Goal: Information Seeking & Learning: Learn about a topic

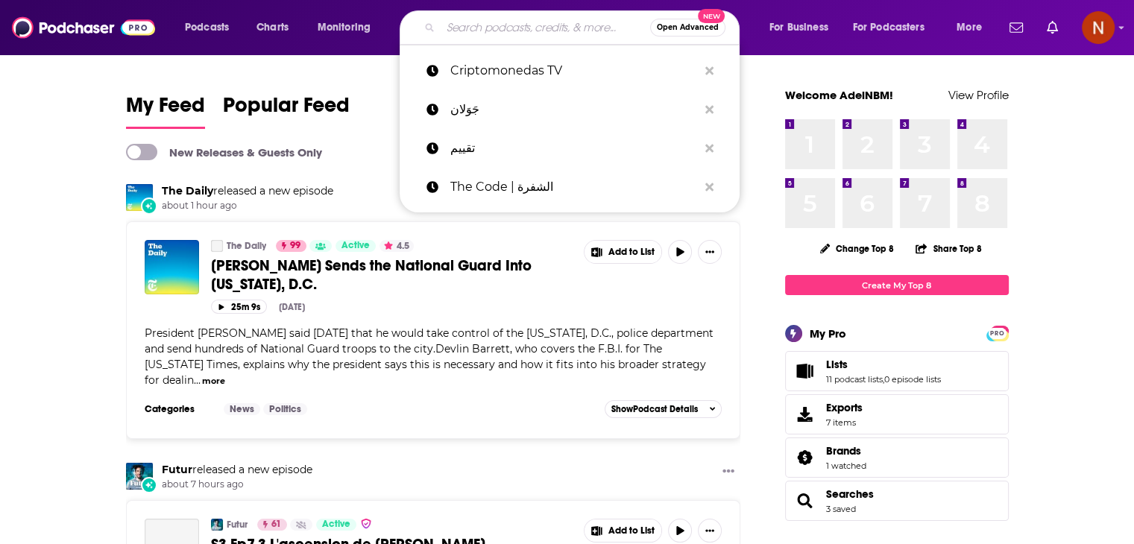
click at [578, 28] on input "Search podcasts, credits, & more..." at bounding box center [544, 28] width 209 height 24
paste input "الخير فيك"
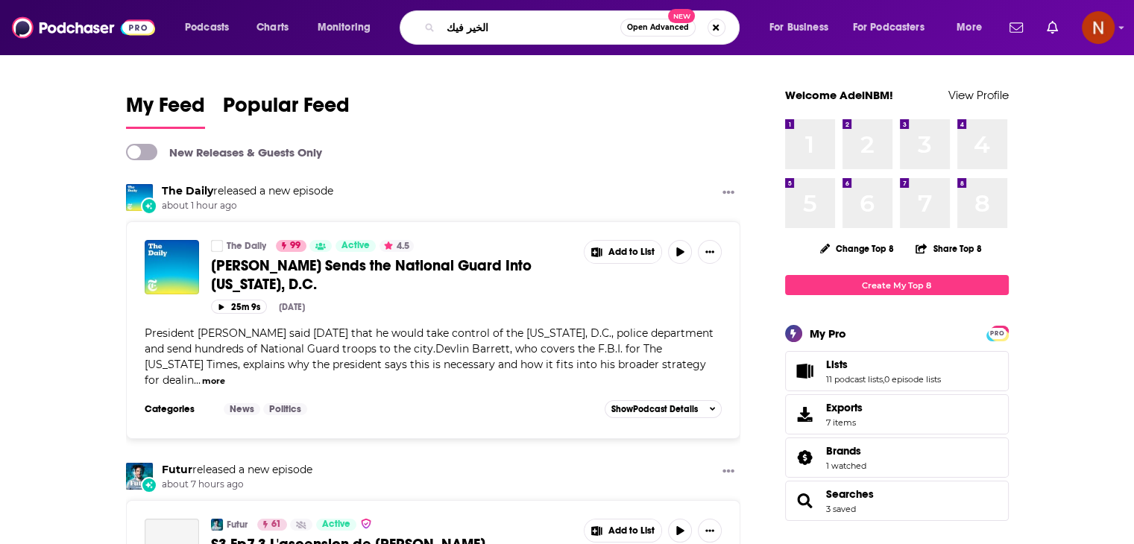
type input "الخير فيك"
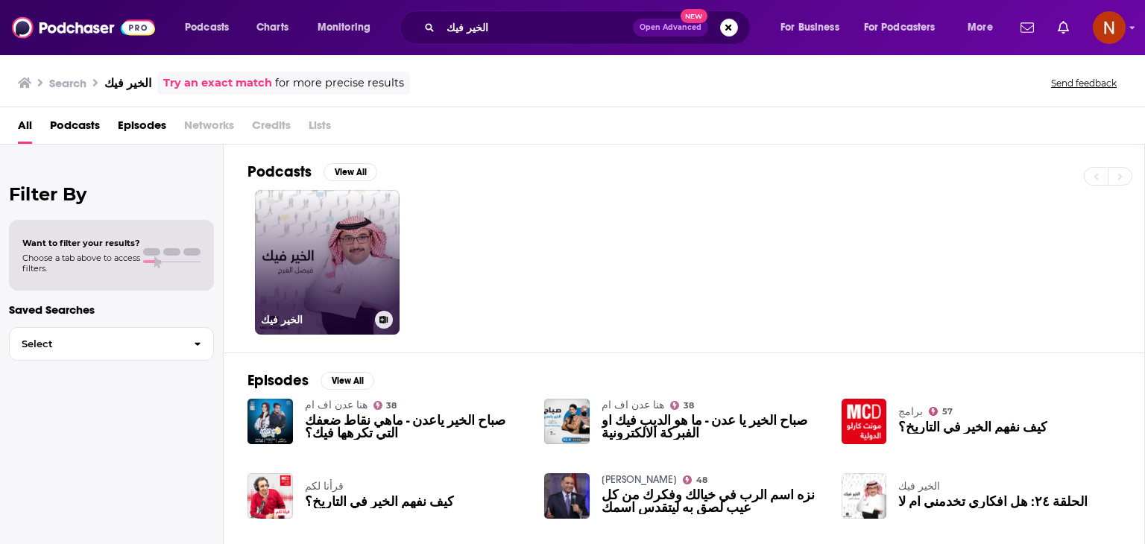
click at [290, 293] on link "الخير فيك" at bounding box center [327, 262] width 145 height 145
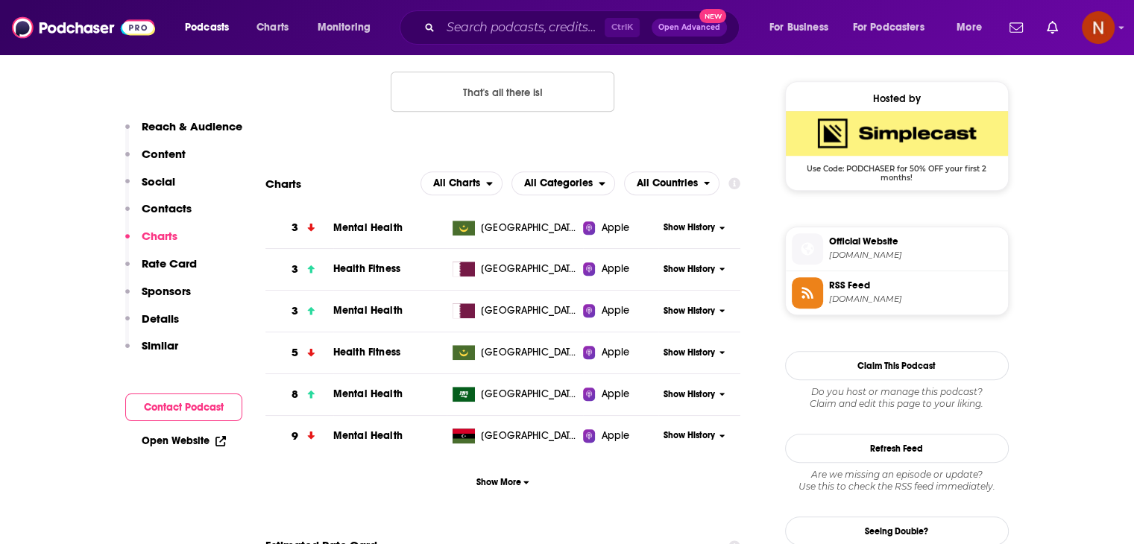
scroll to position [1085, 0]
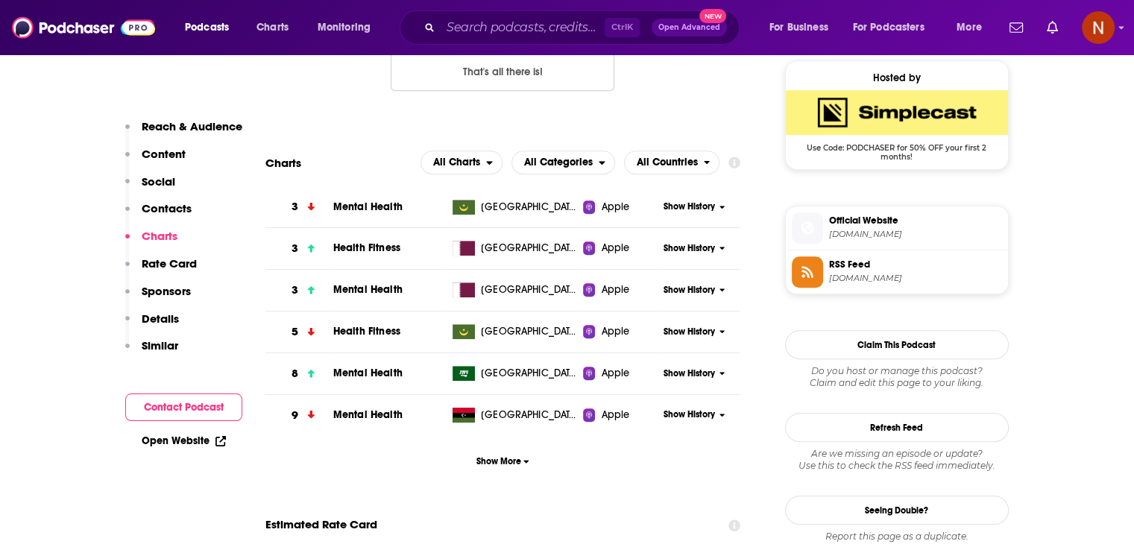
click at [709, 376] on span "Show History" at bounding box center [688, 373] width 51 height 13
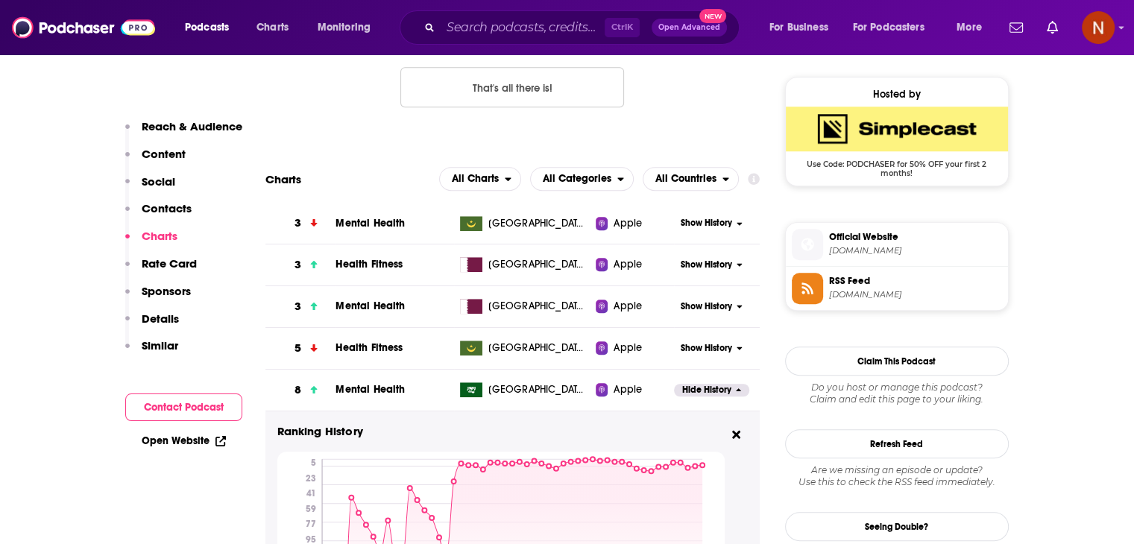
scroll to position [1067, 0]
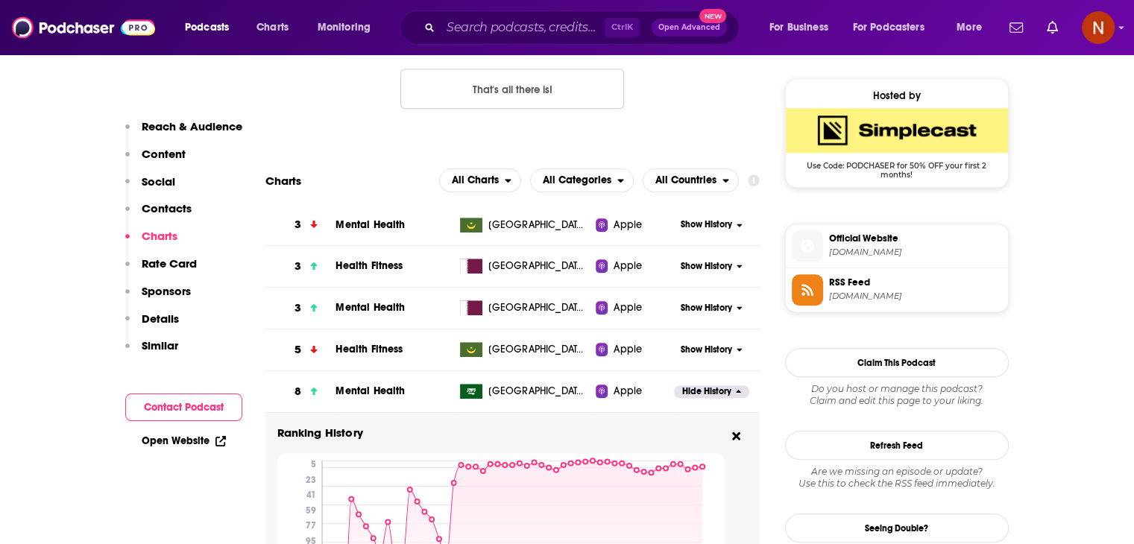
click at [718, 394] on span "Hide History" at bounding box center [706, 391] width 49 height 13
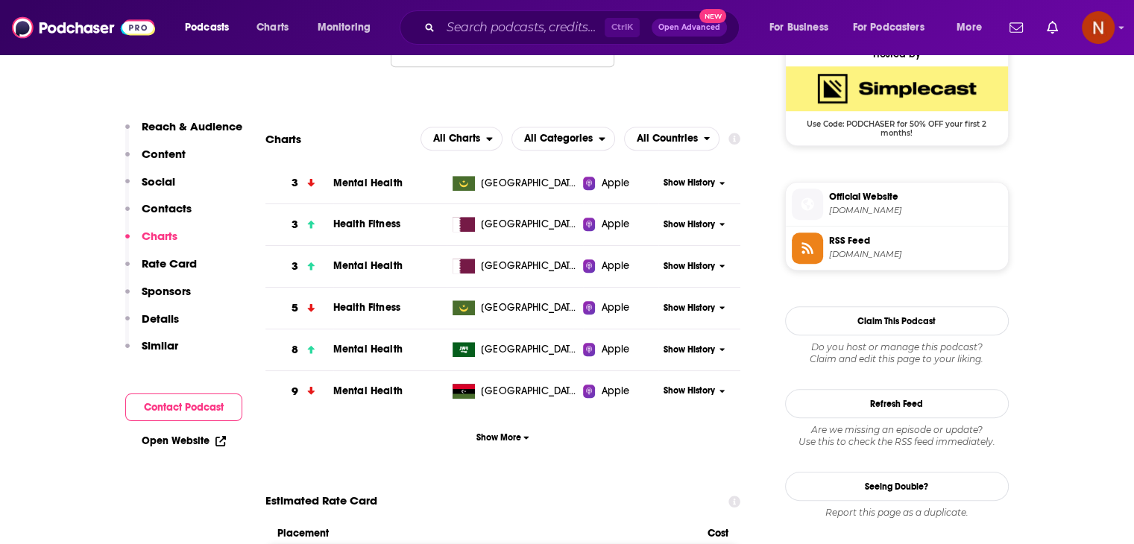
scroll to position [1112, 0]
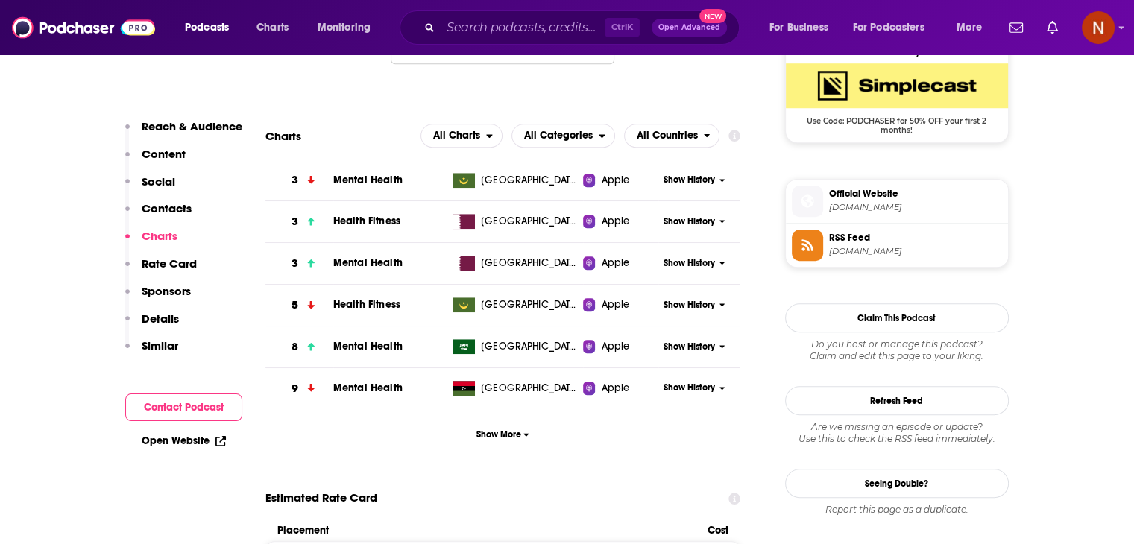
click at [671, 388] on span "Show History" at bounding box center [688, 388] width 51 height 13
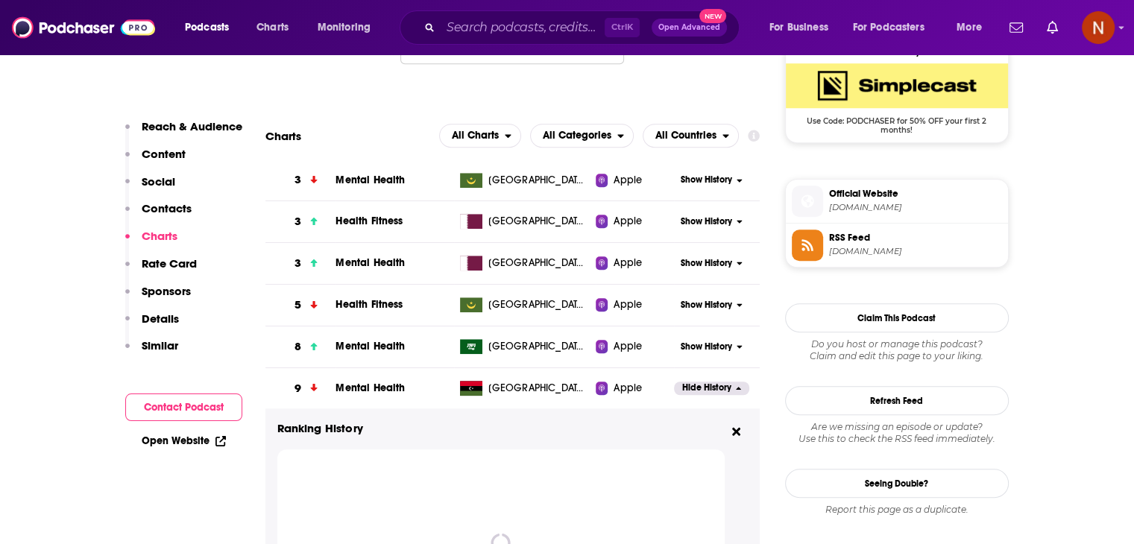
click at [671, 388] on div "Apple" at bounding box center [634, 388] width 78 height 15
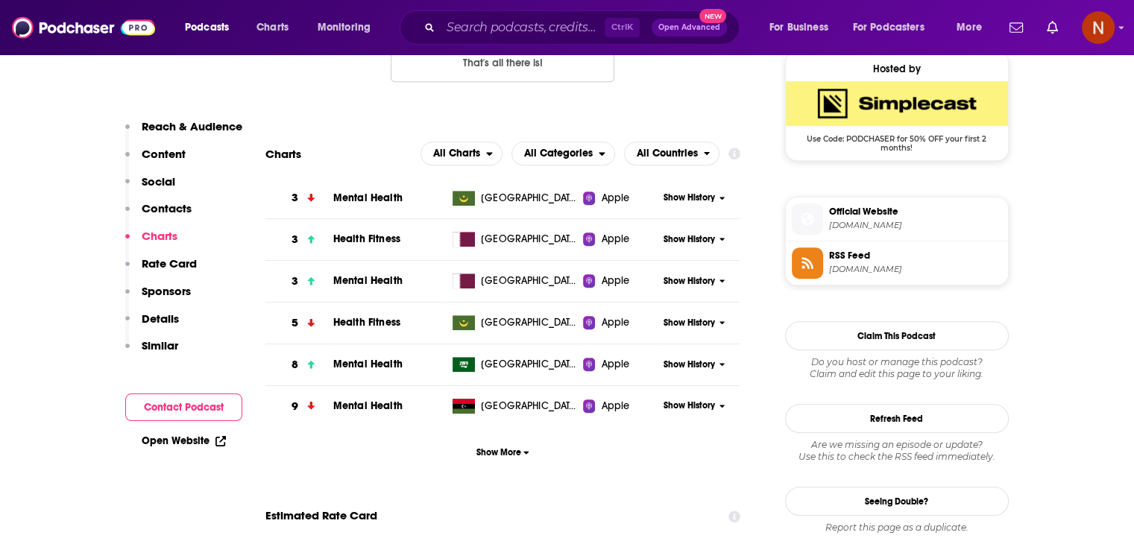
scroll to position [1105, 0]
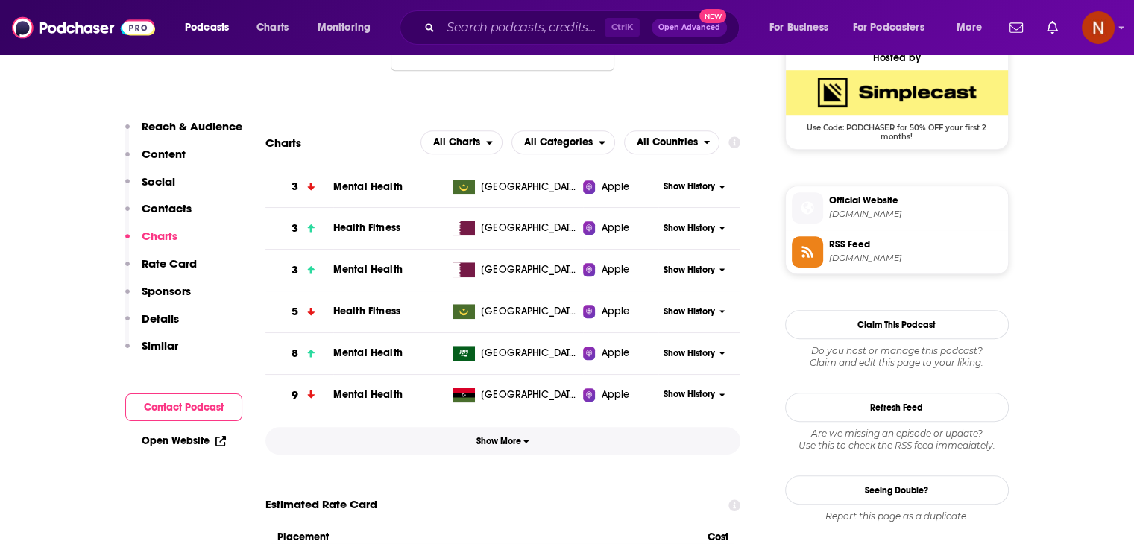
click at [519, 429] on button "Show More" at bounding box center [502, 441] width 475 height 28
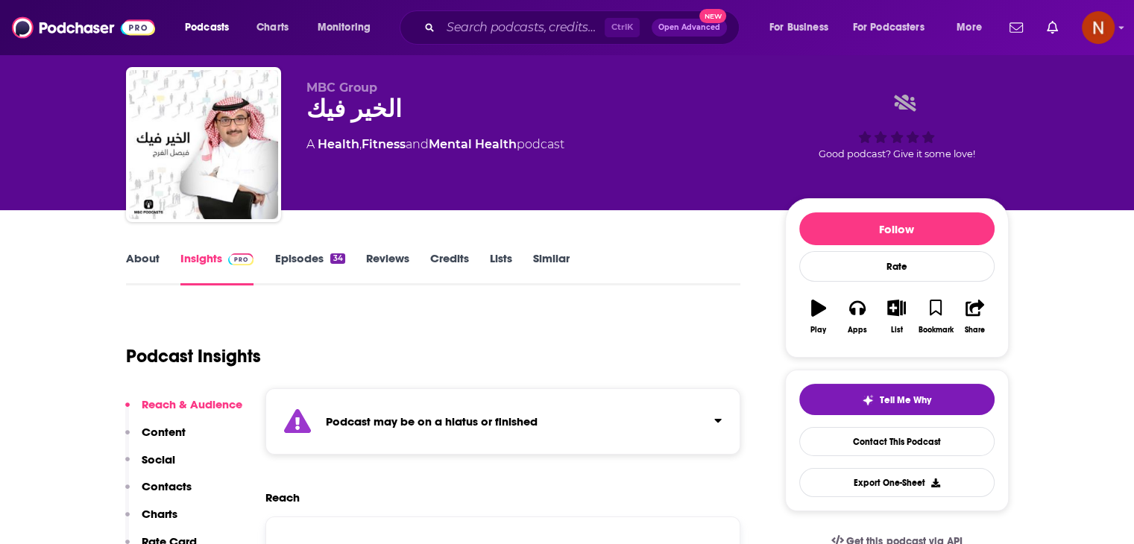
scroll to position [0, 0]
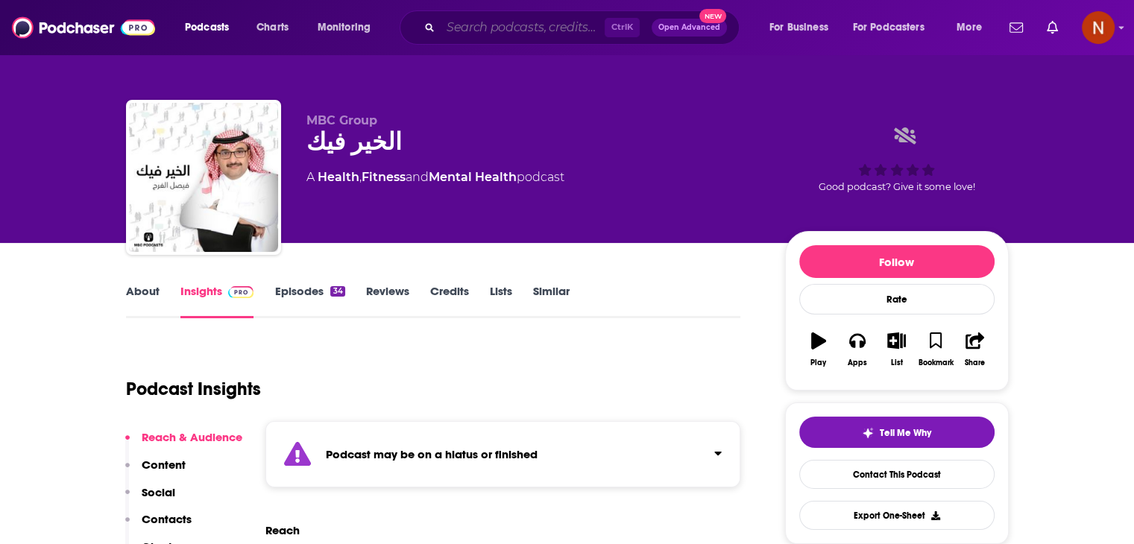
click at [523, 19] on input "Search podcasts, credits, & more..." at bounding box center [522, 28] width 164 height 24
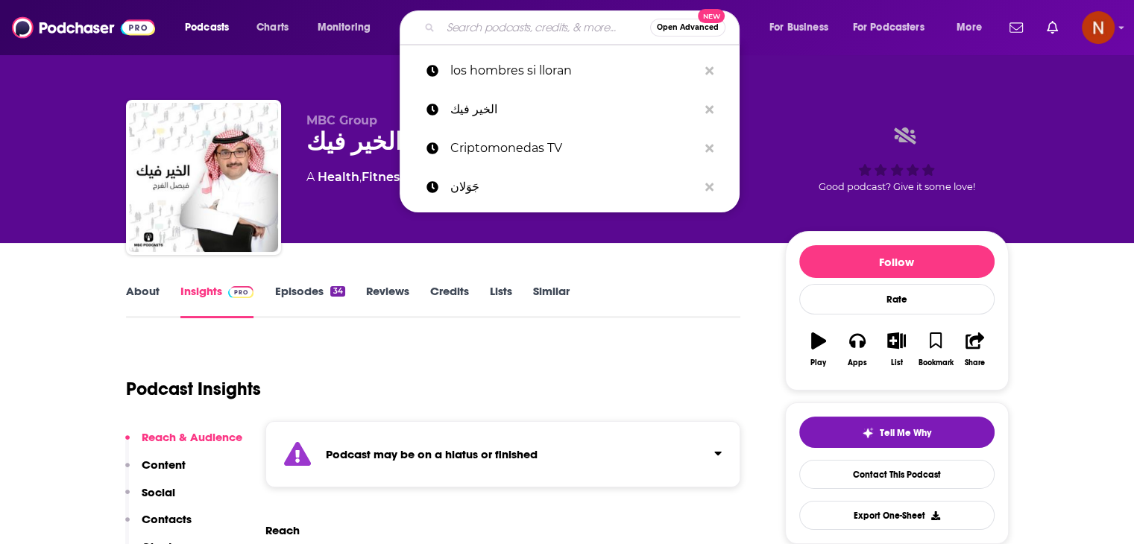
paste input "أنا وإبني الملهم"
type input "أنا وإبني الملهم"
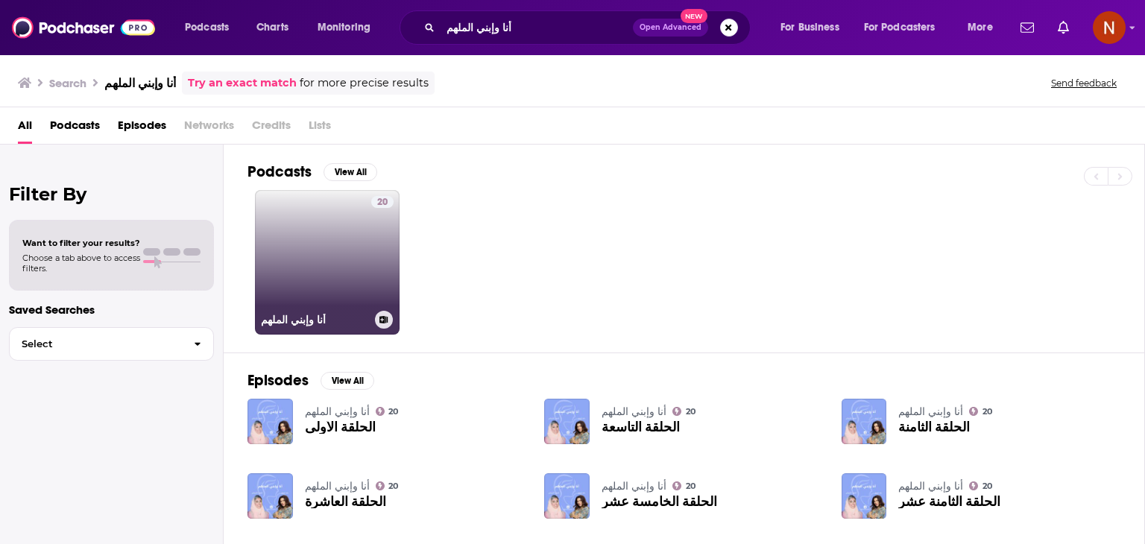
click at [352, 252] on link "20 أنا وإبني الملهم" at bounding box center [327, 262] width 145 height 145
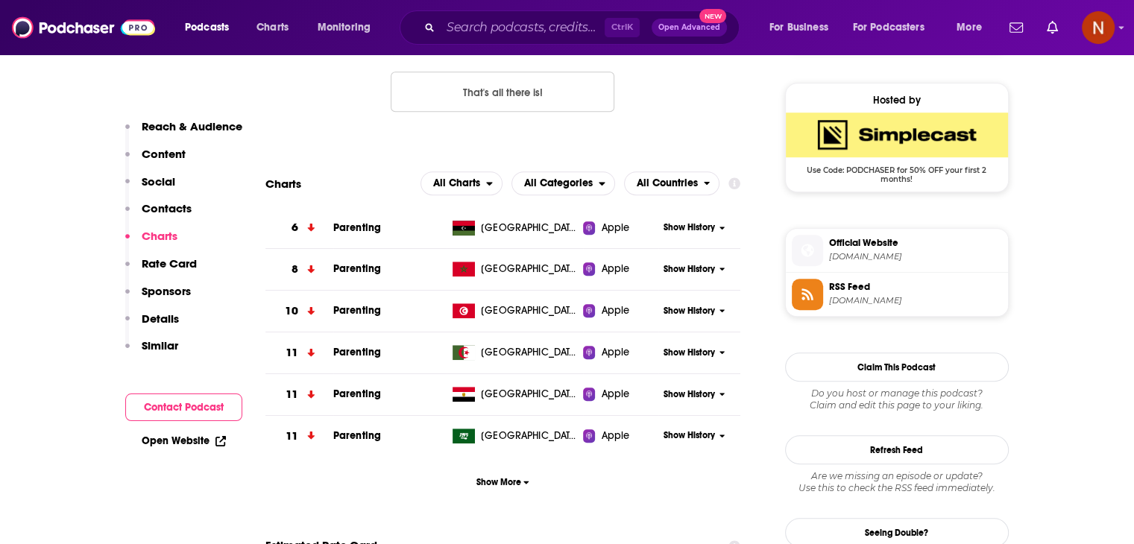
scroll to position [1064, 0]
click at [669, 433] on span "Show History" at bounding box center [688, 435] width 51 height 13
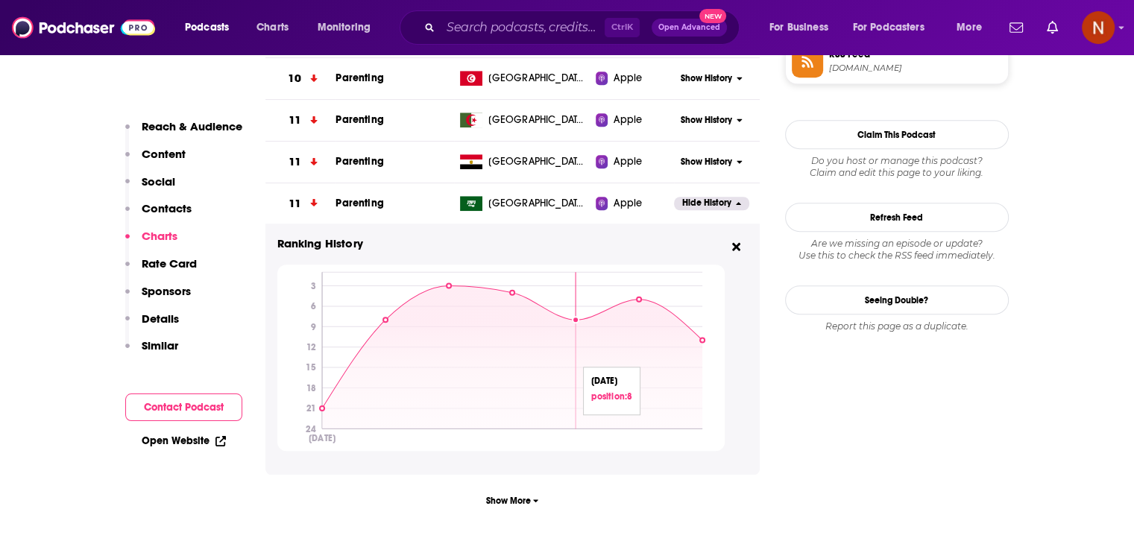
scroll to position [1294, 0]
click at [733, 250] on icon at bounding box center [736, 248] width 8 height 8
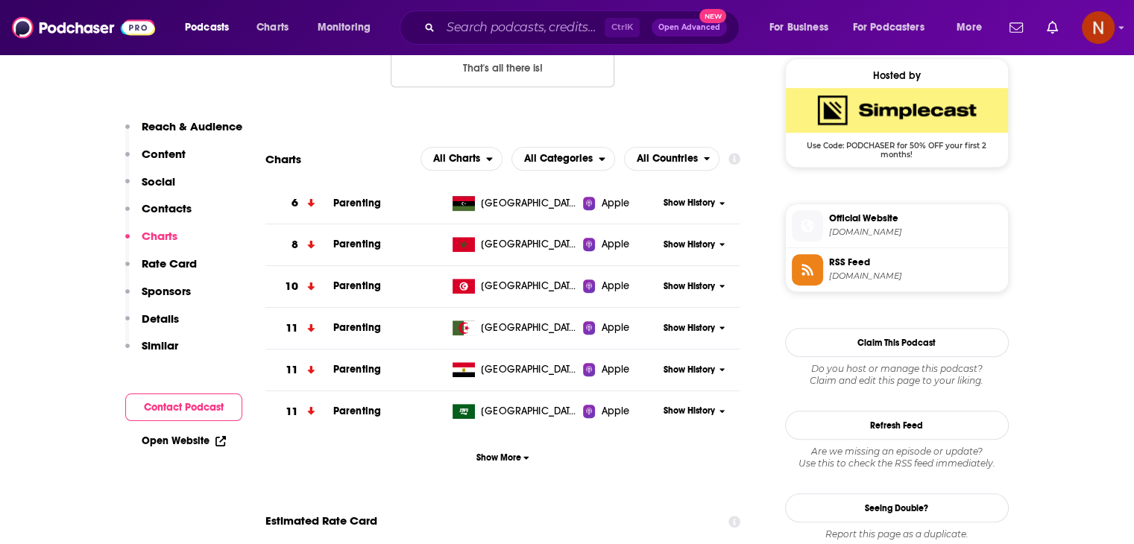
scroll to position [1082, 0]
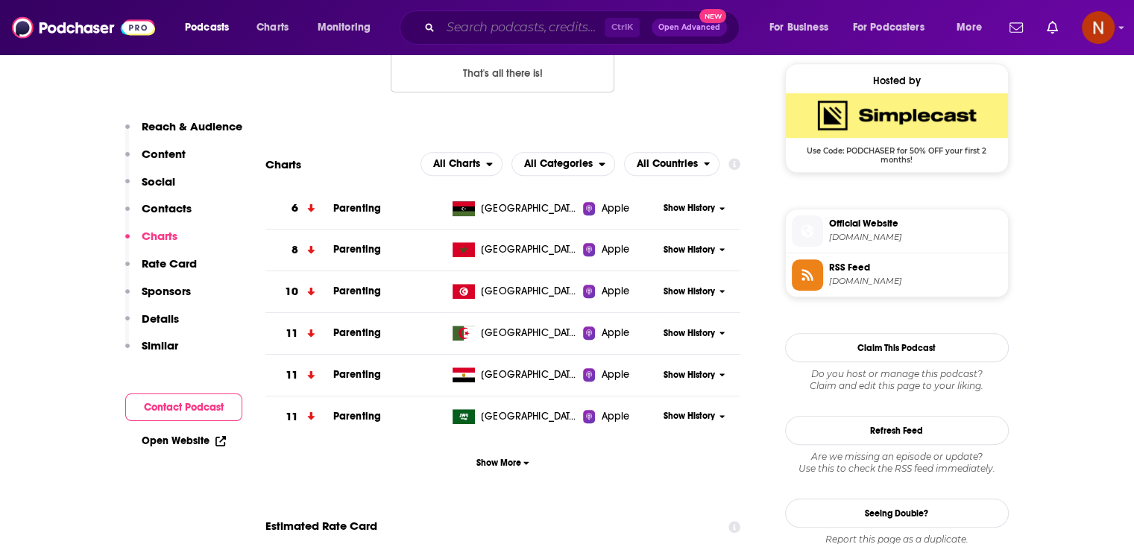
click at [563, 38] on input "Search podcasts, credits, & more..." at bounding box center [522, 28] width 164 height 24
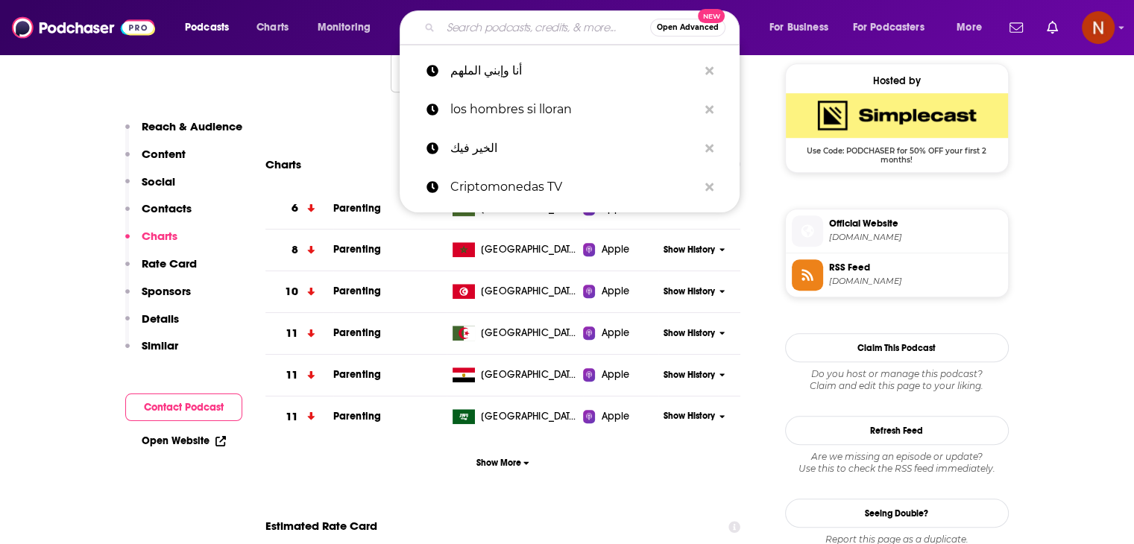
paste input "استراتيجيات تطوير القادة"
type input "استراتيجيات تطوير القادة"
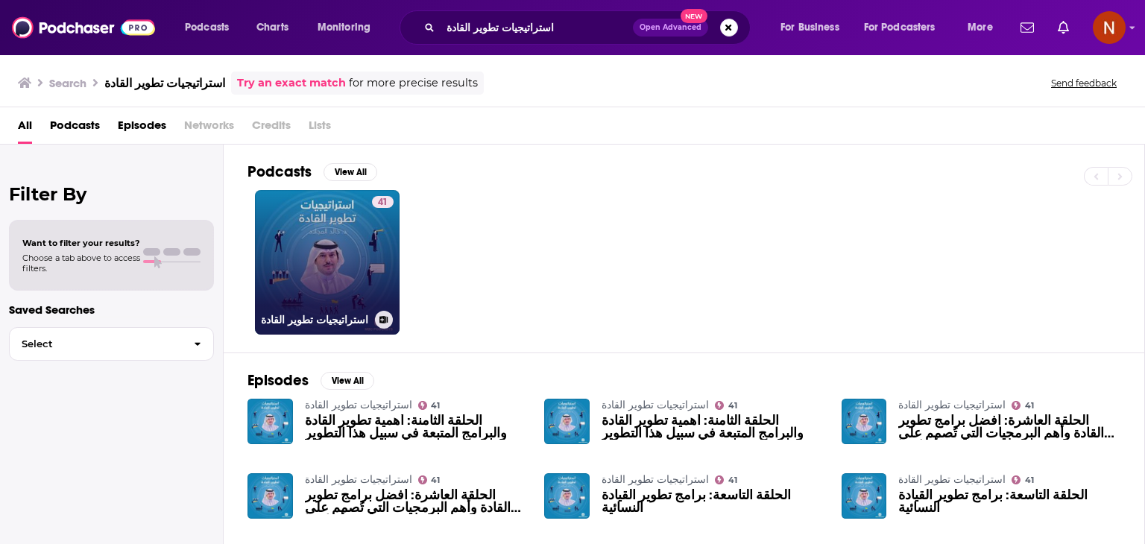
click at [372, 262] on div "41" at bounding box center [383, 253] width 22 height 115
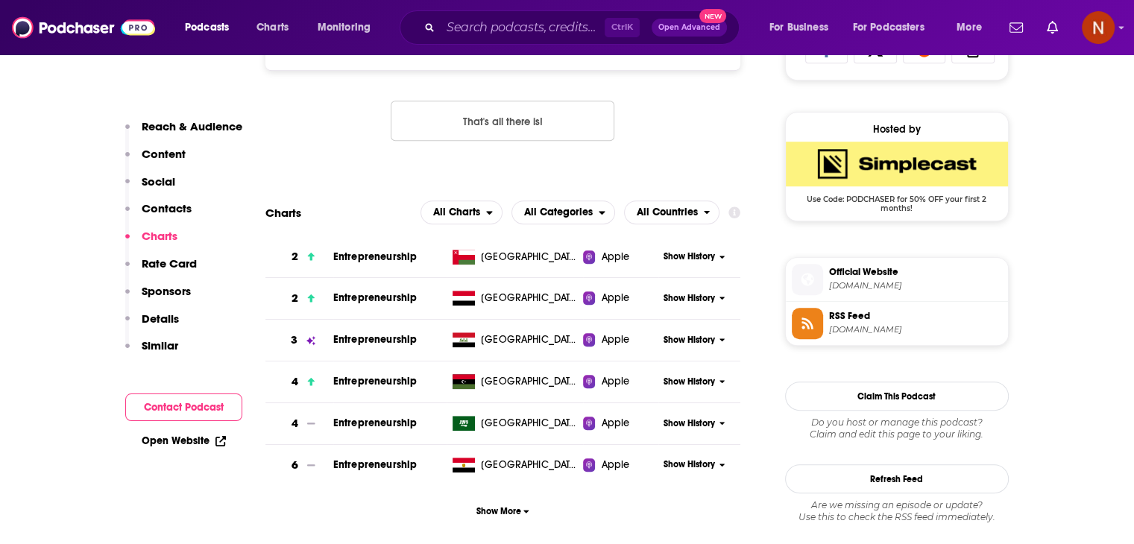
scroll to position [1061, 0]
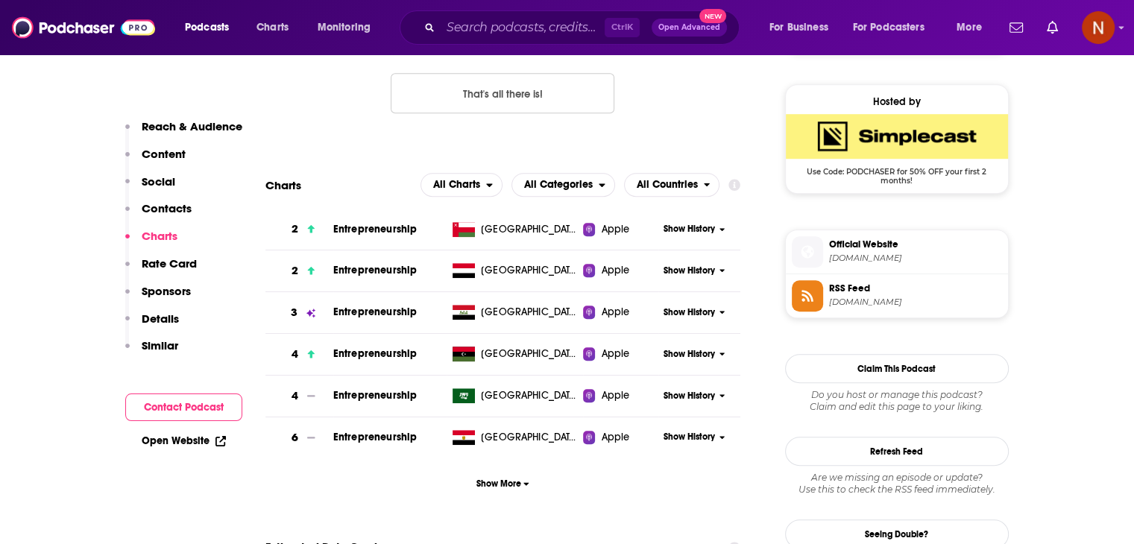
click at [661, 353] on button "Show History" at bounding box center [694, 354] width 72 height 13
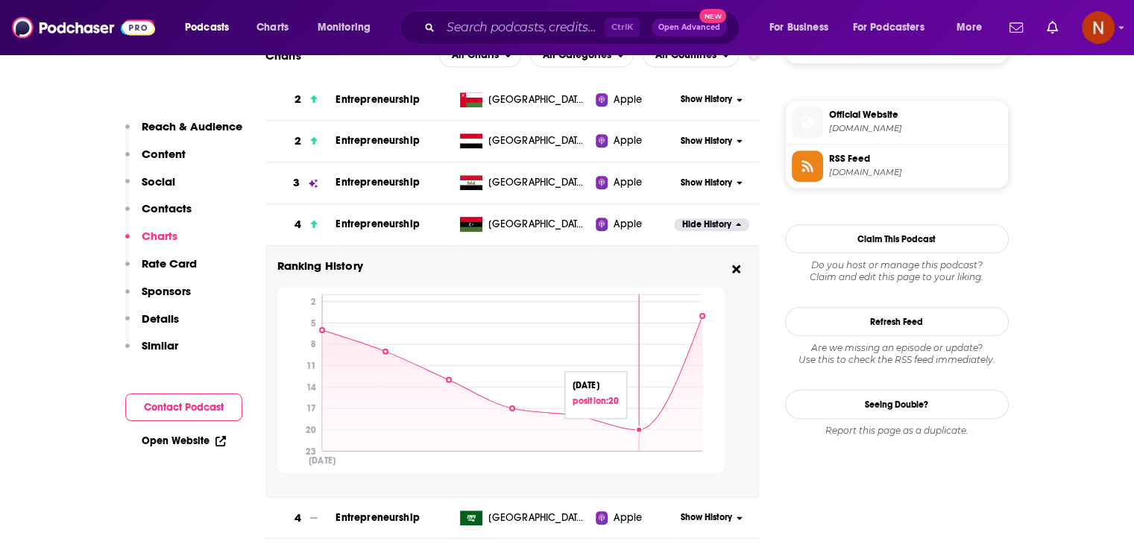
scroll to position [1228, 0]
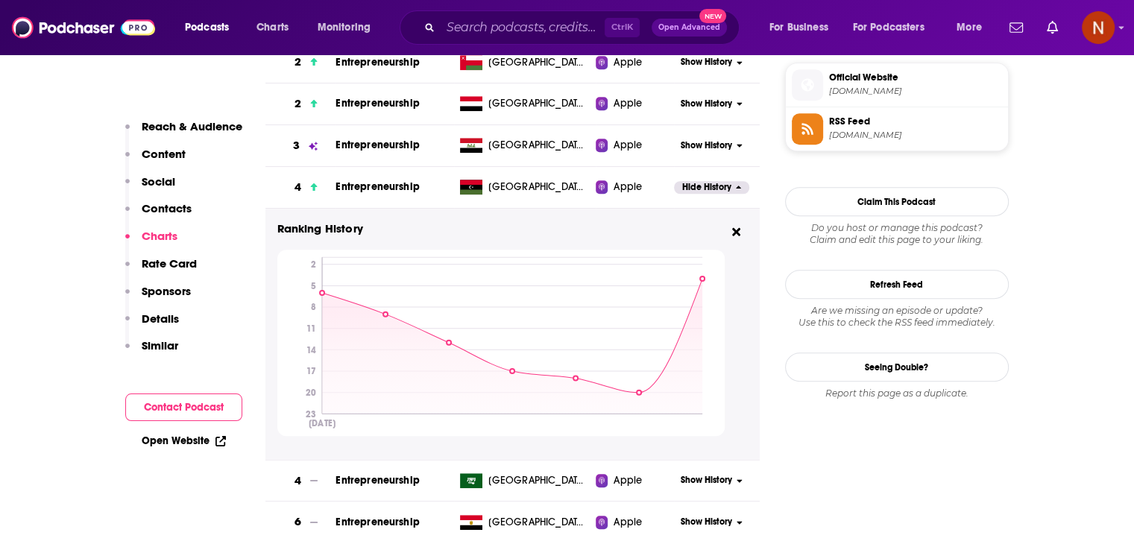
click at [717, 189] on span "Hide History" at bounding box center [706, 187] width 49 height 13
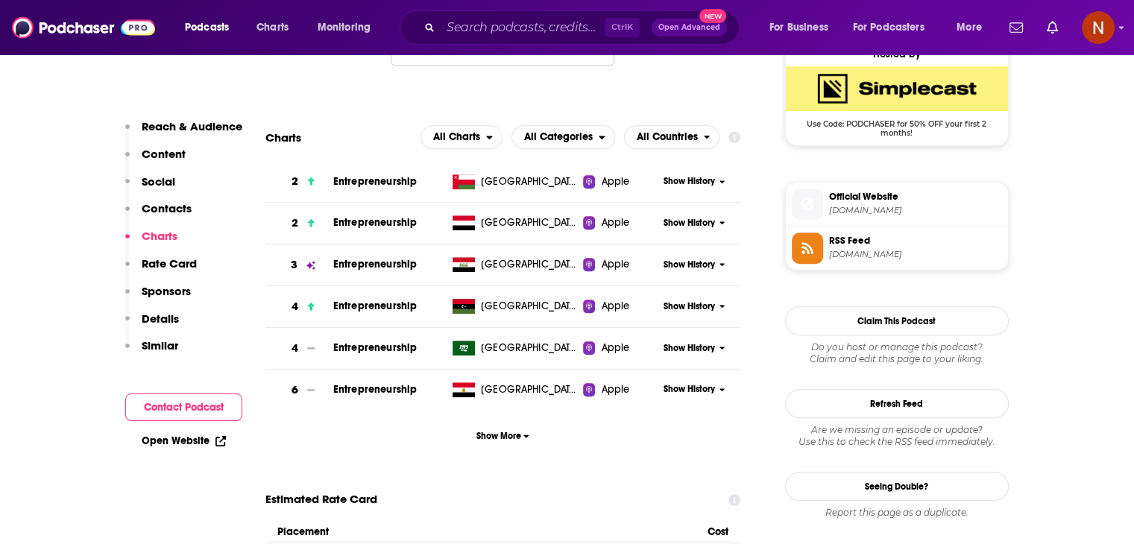
scroll to position [1109, 0]
click at [569, 13] on div "Ctrl K Open Advanced New" at bounding box center [569, 27] width 340 height 34
click at [535, 41] on div "Ctrl K Open Advanced New" at bounding box center [569, 27] width 340 height 34
click at [537, 27] on input "Search podcasts, credits, & more..." at bounding box center [522, 28] width 164 height 24
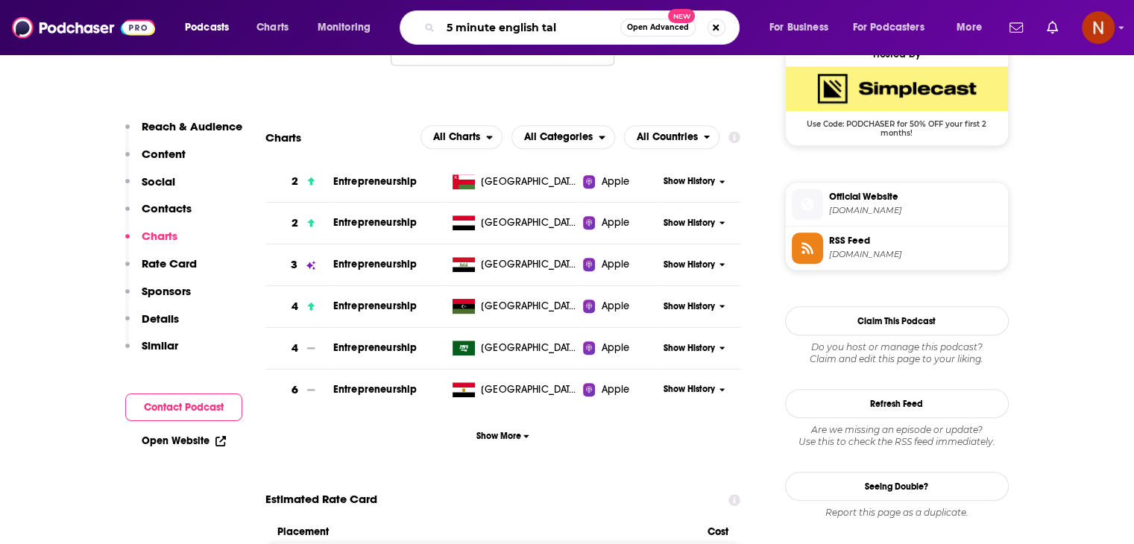
type input "5 minute english talk"
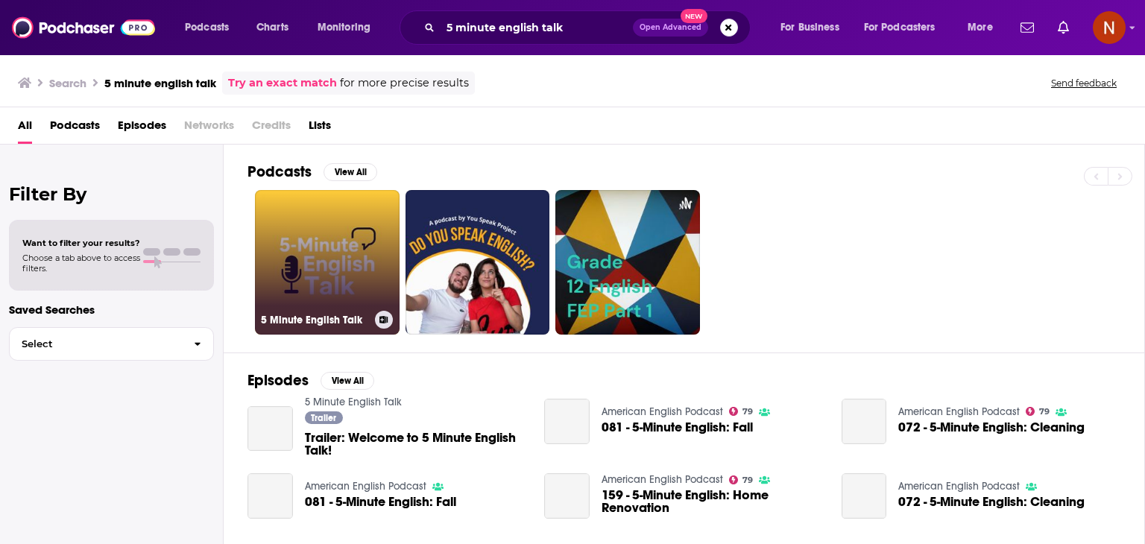
click at [334, 250] on link "5 Minute English Talk" at bounding box center [327, 262] width 145 height 145
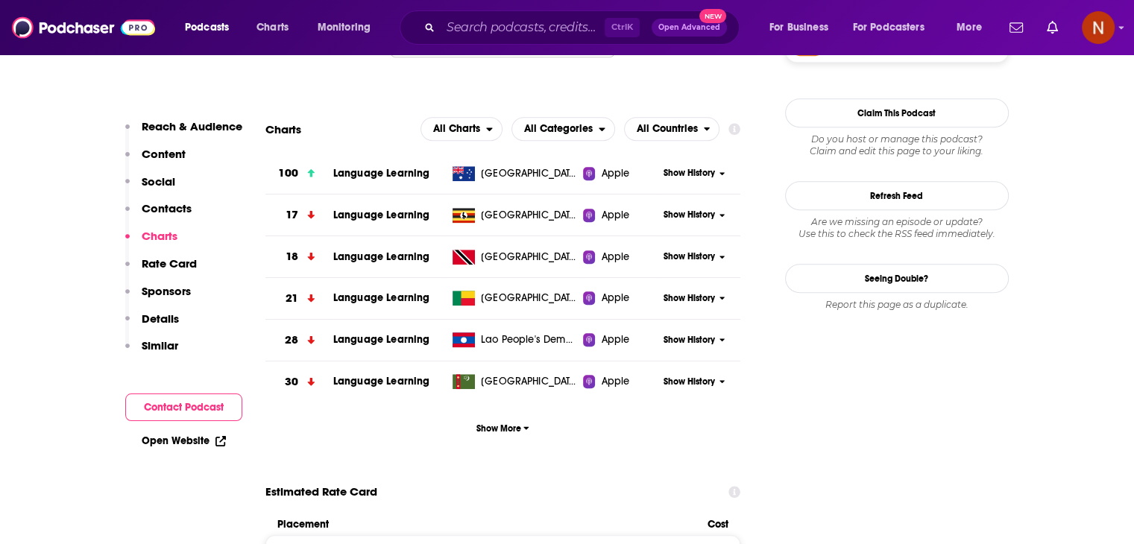
scroll to position [1330, 0]
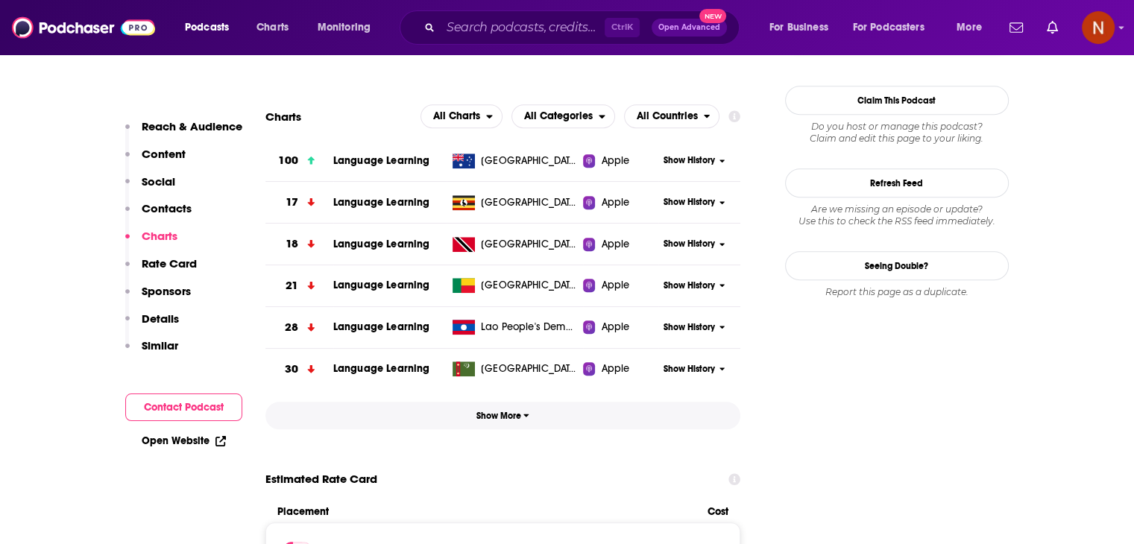
click at [504, 416] on span "Show More" at bounding box center [502, 416] width 53 height 10
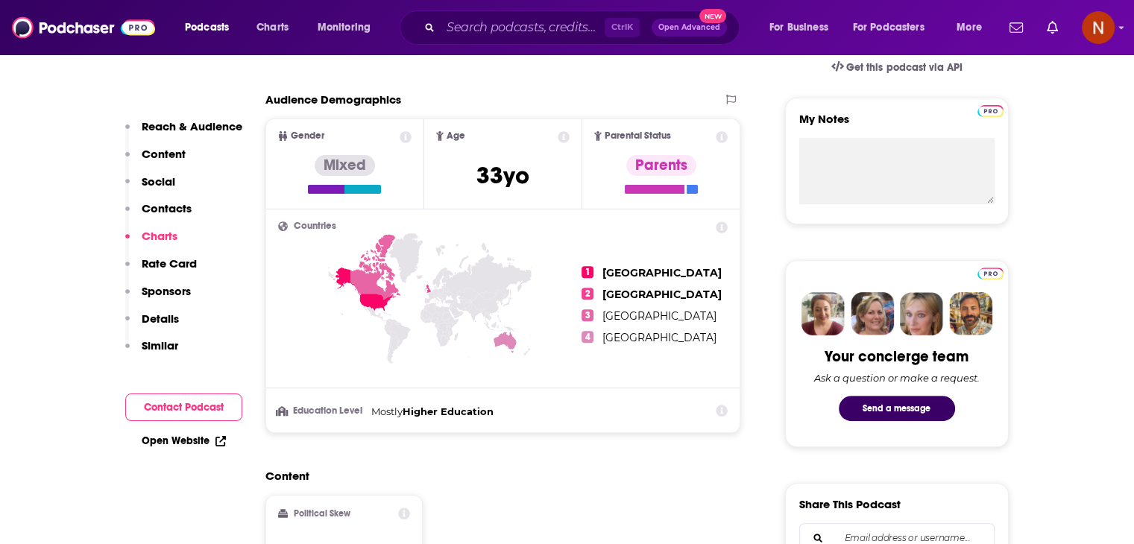
scroll to position [1593, 0]
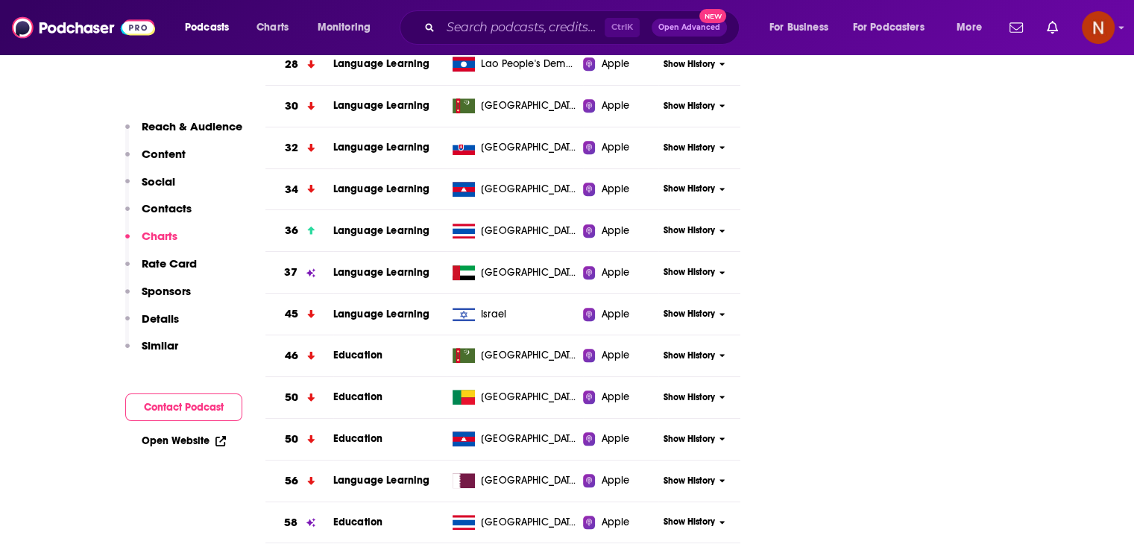
click at [668, 274] on span "Show History" at bounding box center [688, 272] width 51 height 13
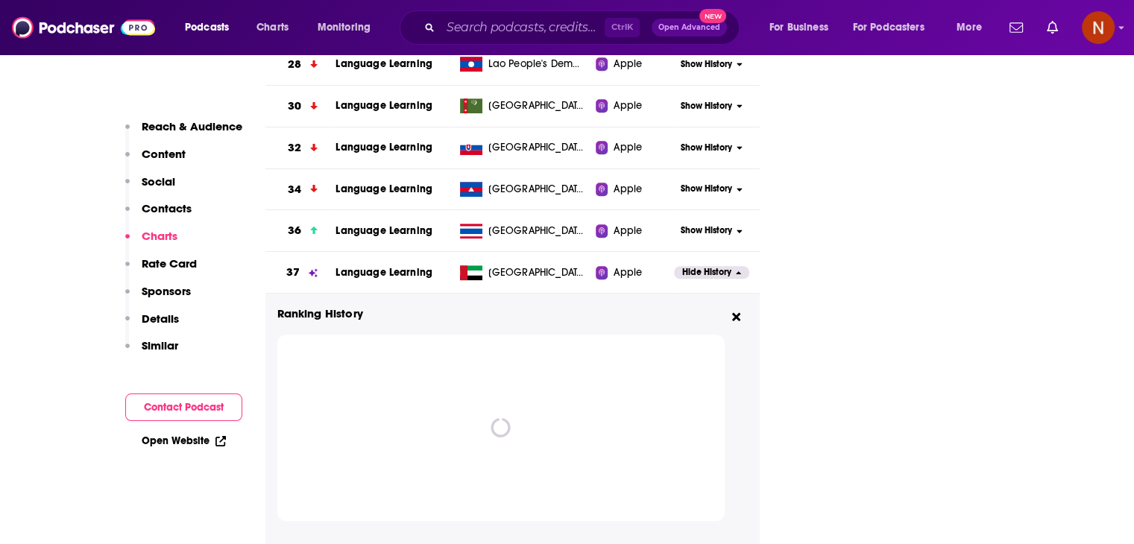
scroll to position [1717, 0]
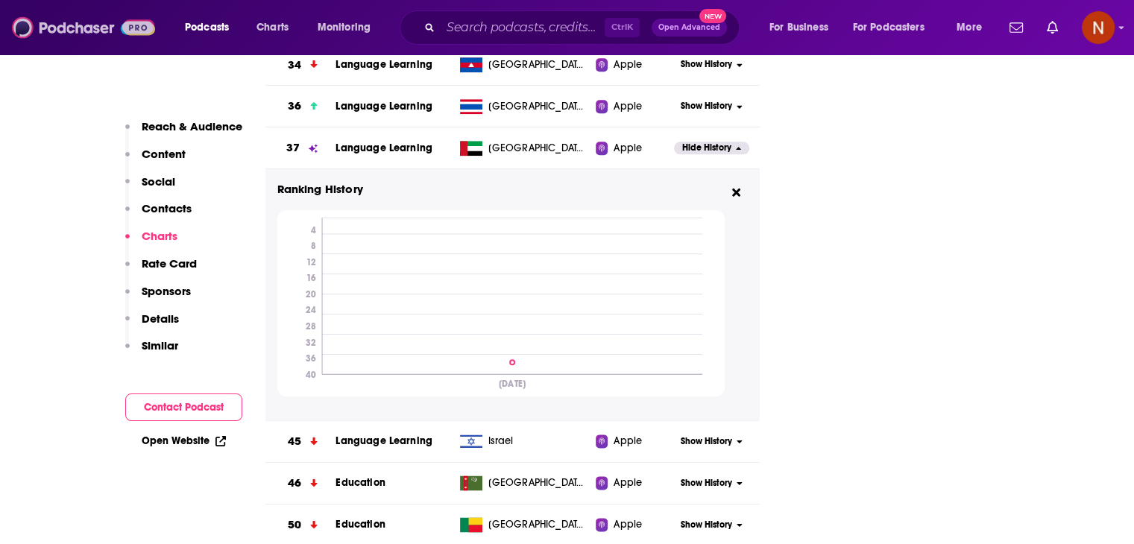
click at [92, 34] on img at bounding box center [83, 27] width 143 height 28
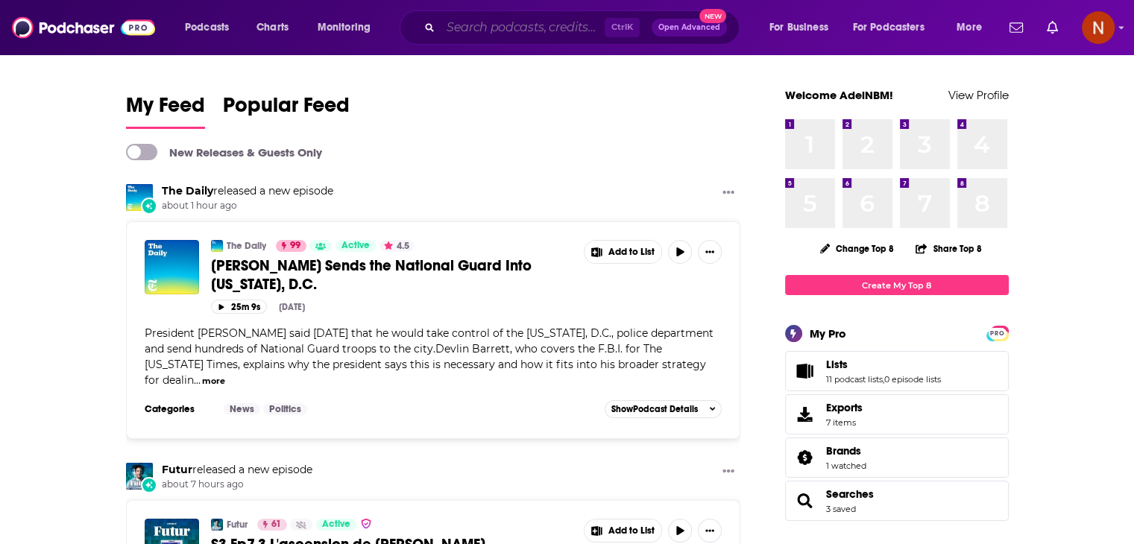
click at [512, 30] on input "Search podcasts, credits, & more..." at bounding box center [522, 28] width 164 height 24
paste input "Show: أنا وإبني الملهم"
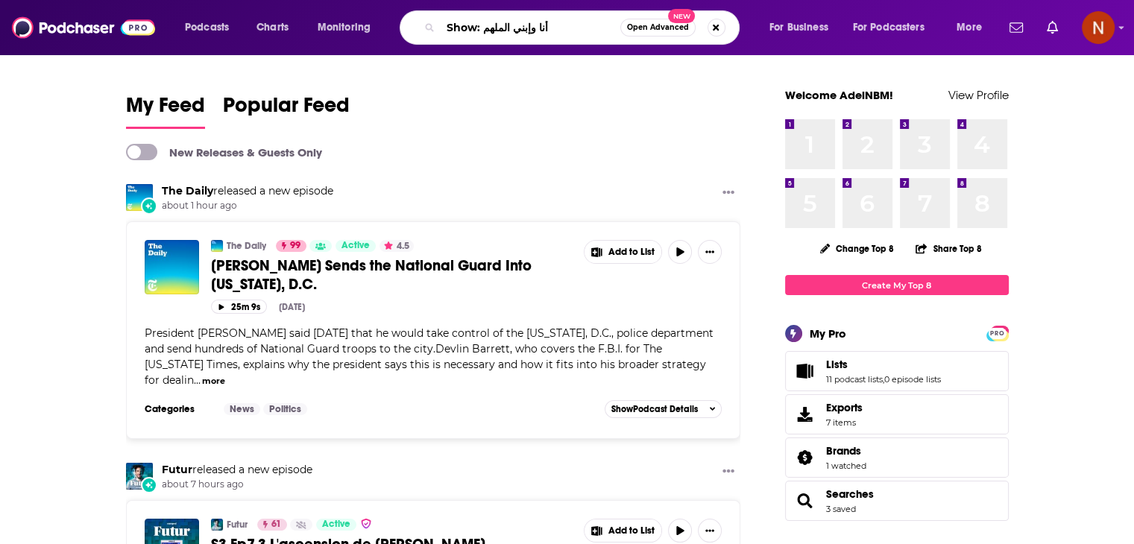
drag, startPoint x: 481, startPoint y: 30, endPoint x: 417, endPoint y: 28, distance: 64.9
click at [417, 28] on div "Show: أنا وإبني الملهم Open Advanced New" at bounding box center [569, 27] width 340 height 34
type input "أنا وإبني الملهم"
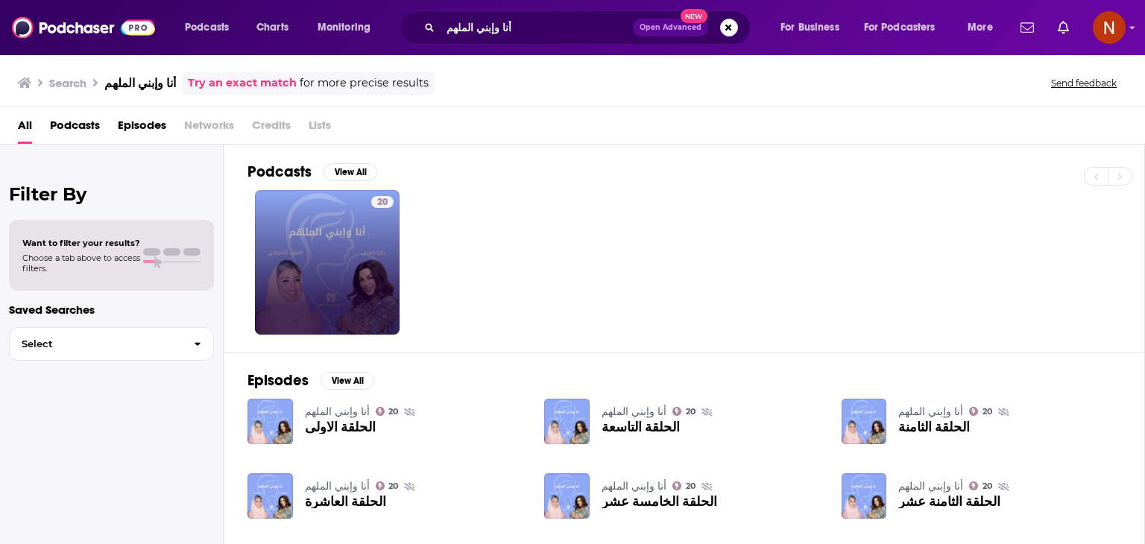
click at [378, 245] on div "20" at bounding box center [382, 262] width 22 height 133
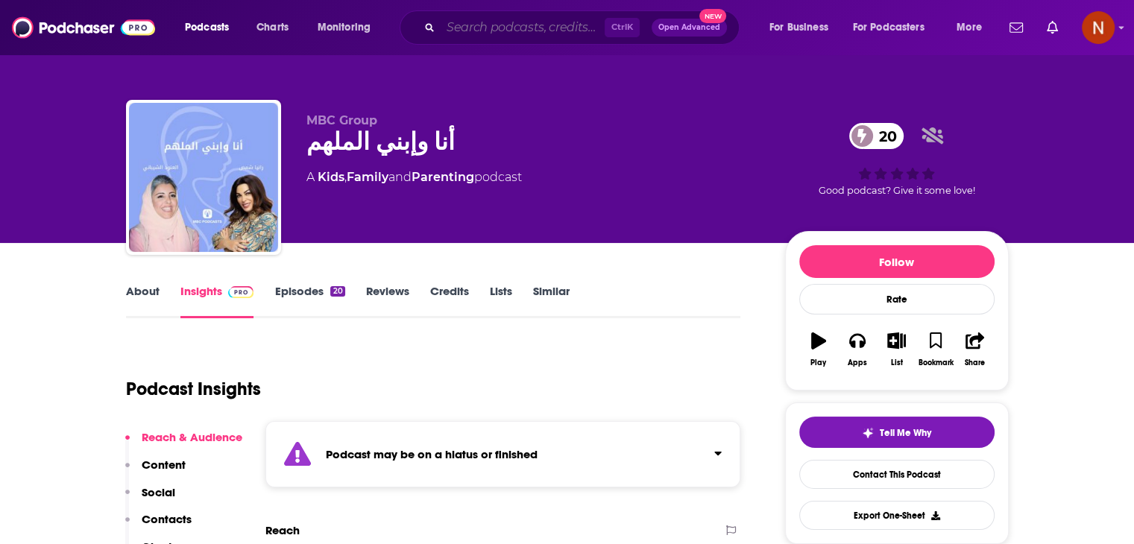
click at [535, 28] on input "Search podcasts, credits, & more..." at bounding box center [522, 28] width 164 height 24
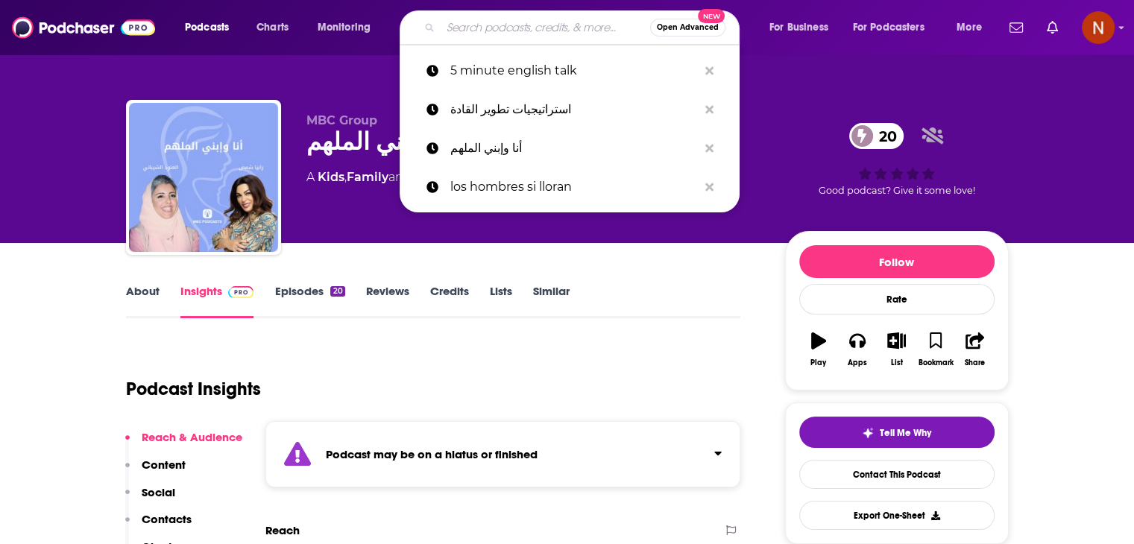
paste input "استراتيجيات تطوير"
type input "استراتيجيات تطوير"
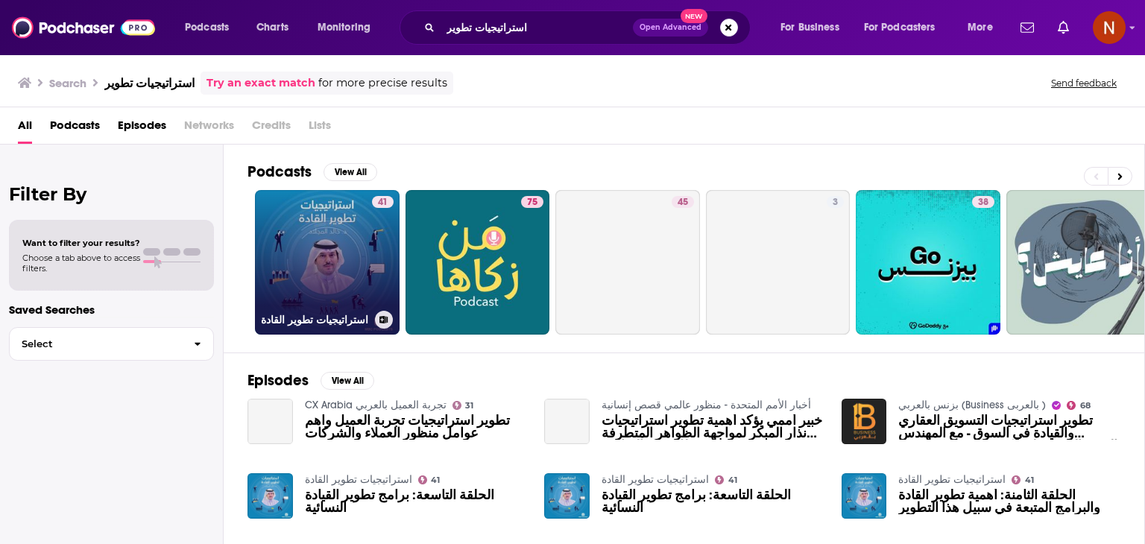
click at [348, 246] on link "41 استراتيجيات تطوير القادة" at bounding box center [327, 262] width 145 height 145
